Goal: Information Seeking & Learning: Learn about a topic

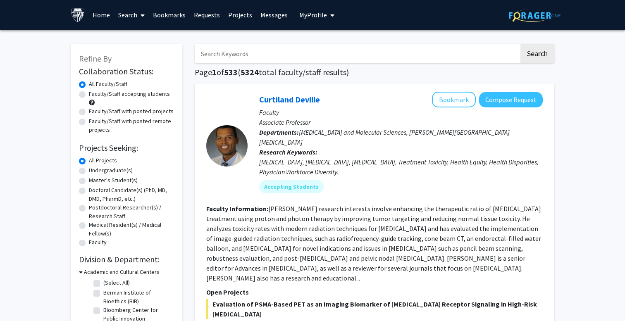
click at [141, 99] on div "Faculty/Staff accepting students" at bounding box center [126, 98] width 95 height 17
click at [143, 96] on label "Faculty/Staff accepting students" at bounding box center [129, 94] width 81 height 9
click at [94, 95] on input "Faculty/Staff accepting students" at bounding box center [91, 92] width 5 height 5
radio input "true"
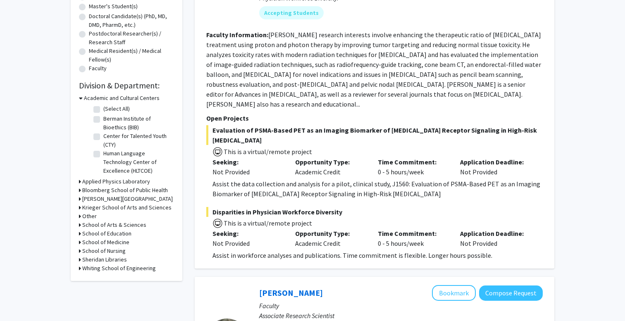
scroll to position [176, 0]
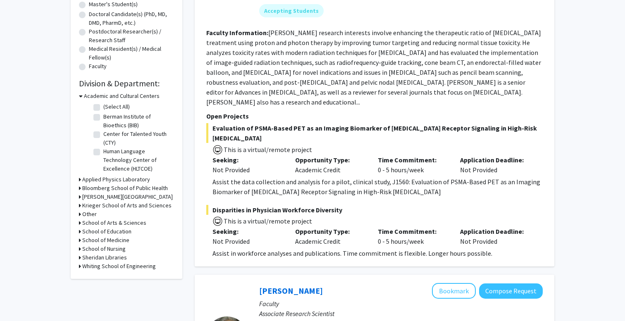
click at [121, 239] on h3 "School of Medicine" at bounding box center [105, 240] width 47 height 9
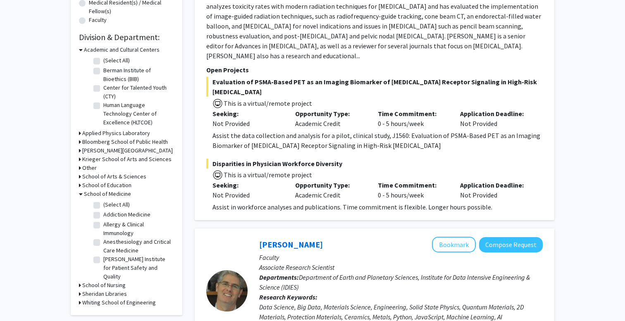
scroll to position [229, 0]
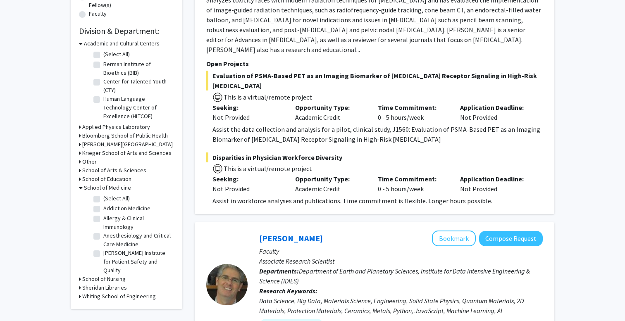
click at [103, 187] on h3 "School of Medicine" at bounding box center [107, 188] width 47 height 9
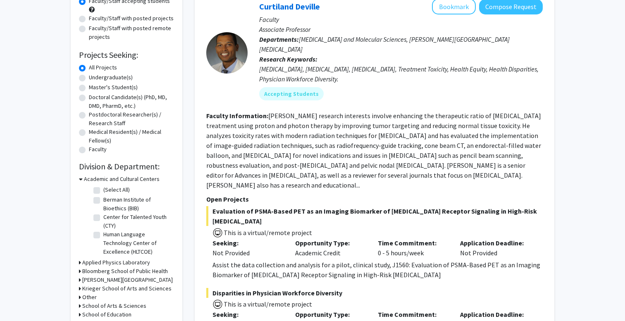
scroll to position [0, 0]
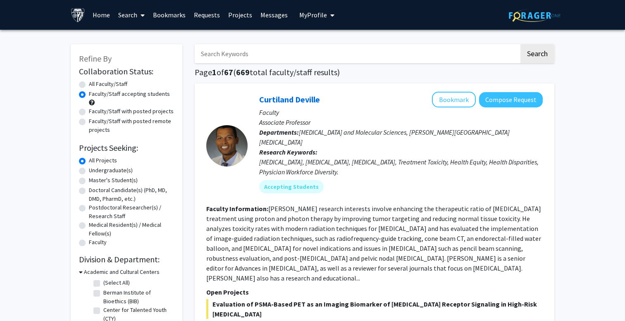
click at [257, 52] on input "Search Keywords" at bounding box center [357, 53] width 325 height 19
type input "neuroscience"
click at [521, 44] on button "Search" at bounding box center [538, 53] width 34 height 19
radio input "true"
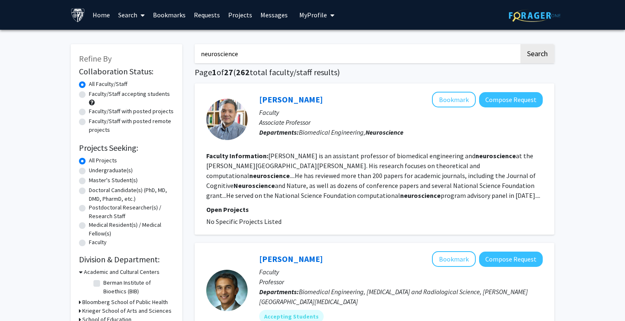
click at [128, 94] on label "Faculty/Staff accepting students" at bounding box center [129, 94] width 81 height 9
click at [94, 94] on input "Faculty/Staff accepting students" at bounding box center [91, 92] width 5 height 5
radio input "true"
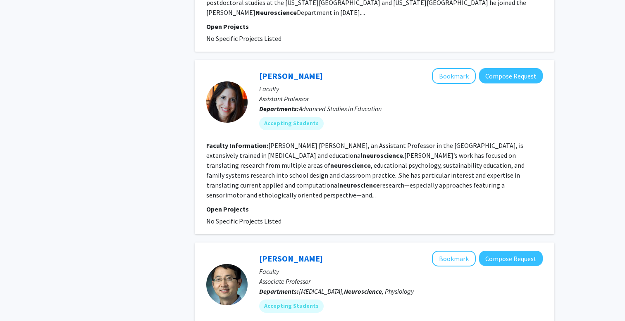
scroll to position [1170, 0]
